Goal: Task Accomplishment & Management: Use online tool/utility

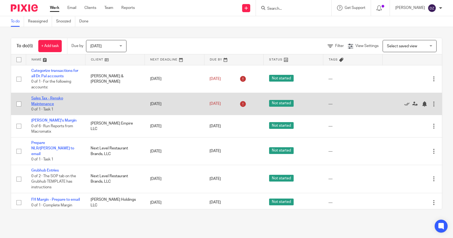
click at [60, 97] on link "Sales Tax - Rensko Maintenance" at bounding box center [47, 100] width 32 height 9
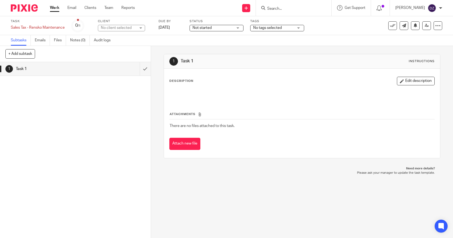
click at [54, 8] on link "Work" at bounding box center [54, 7] width 9 height 5
